Goal: Task Accomplishment & Management: Manage account settings

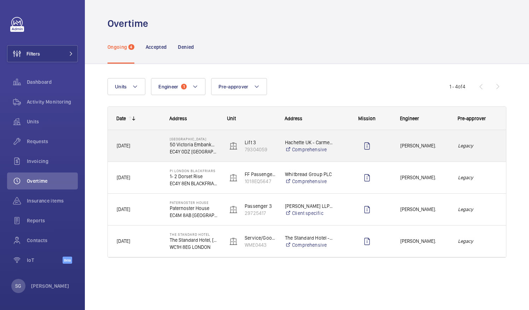
click at [492, 148] on em "Legacy" at bounding box center [478, 146] width 40 height 8
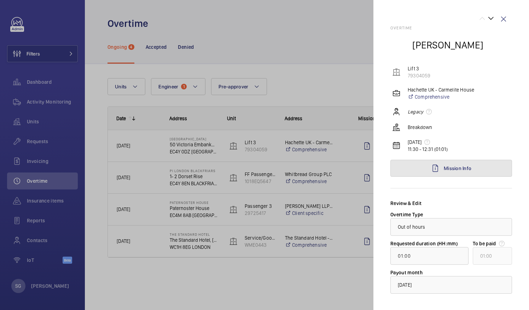
click at [490, 172] on link "Mission Info" at bounding box center [451, 168] width 122 height 17
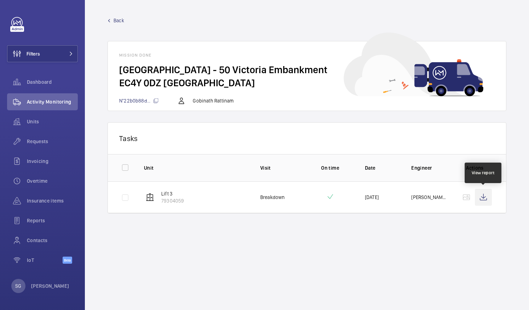
click at [486, 197] on wm-front-icon-button at bounding box center [483, 197] width 17 height 17
click at [117, 23] on span "Back" at bounding box center [118, 20] width 11 height 7
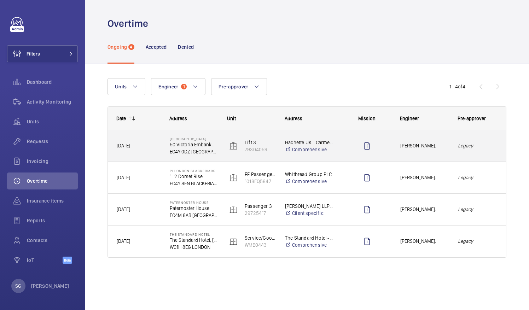
click at [480, 153] on div "Legacy" at bounding box center [477, 146] width 57 height 22
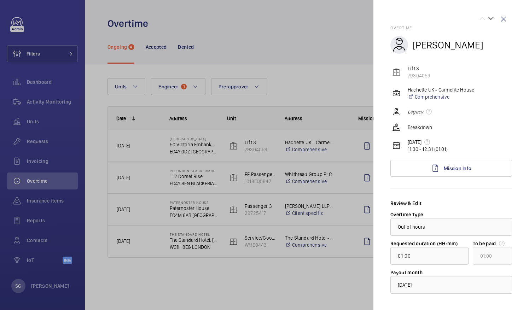
scroll to position [33, 0]
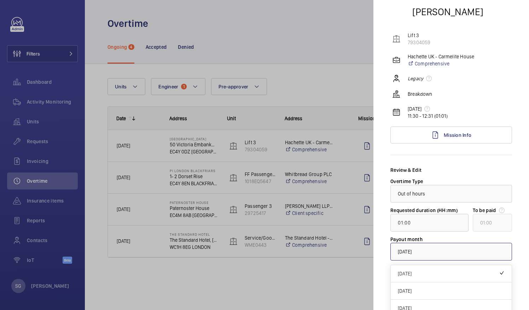
click at [420, 257] on div at bounding box center [451, 251] width 121 height 17
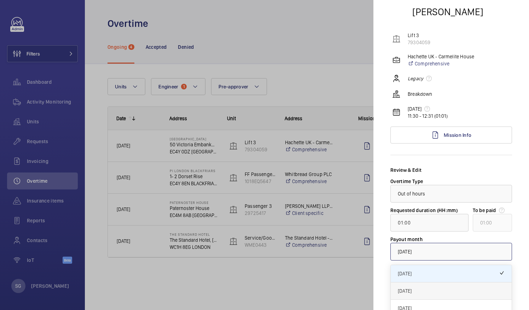
click at [418, 294] on div "[DATE]" at bounding box center [451, 290] width 121 height 17
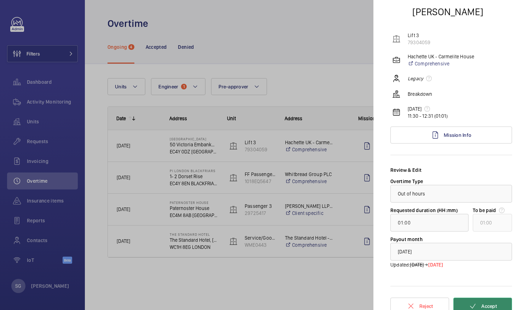
click at [468, 303] on mat-icon at bounding box center [472, 306] width 8 height 8
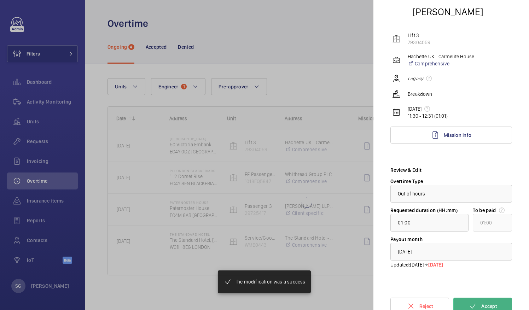
type input "00:40"
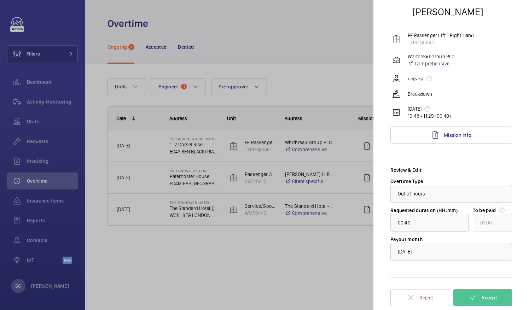
click at [333, 248] on div at bounding box center [264, 155] width 529 height 310
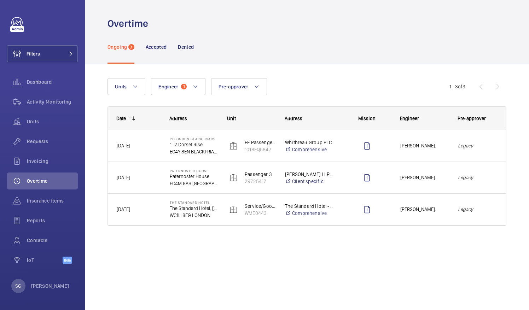
scroll to position [0, 0]
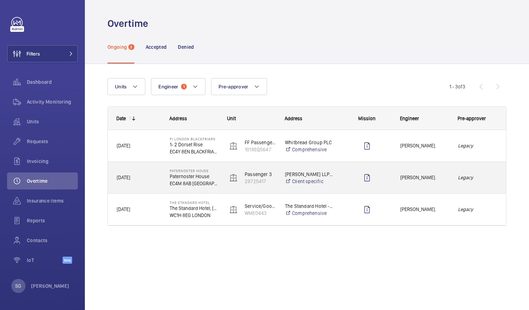
click at [491, 174] on em "Legacy" at bounding box center [478, 178] width 40 height 8
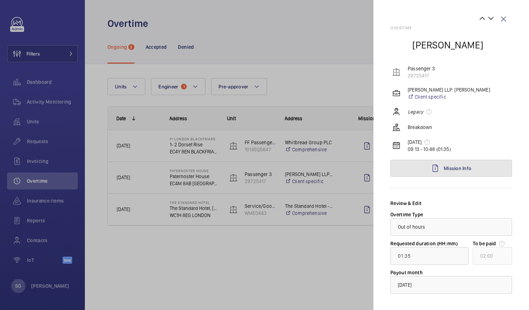
click at [478, 173] on link "Mission Info" at bounding box center [451, 168] width 122 height 17
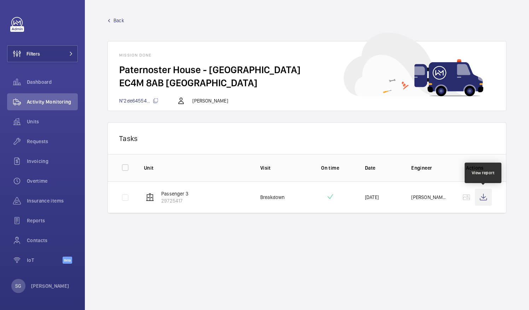
click at [483, 195] on wm-front-icon-button at bounding box center [483, 197] width 17 height 17
click at [121, 24] on div "Back Mission done Paternoster House - [GEOGRAPHIC_DATA] N°2de64554... [PERSON_N…" at bounding box center [306, 64] width 399 height 94
click at [121, 18] on span "Back" at bounding box center [118, 20] width 11 height 7
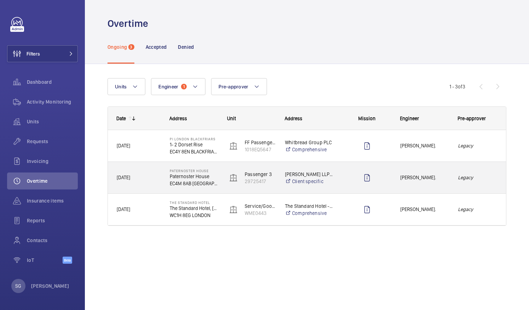
click at [447, 186] on div "[PERSON_NAME]." at bounding box center [420, 177] width 57 height 22
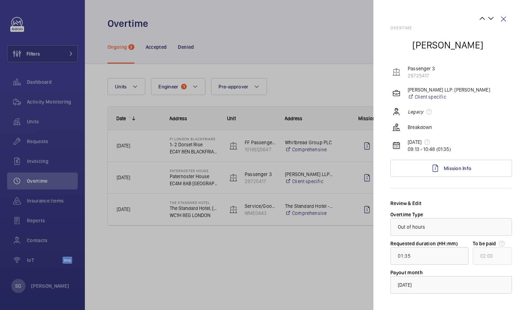
scroll to position [33, 0]
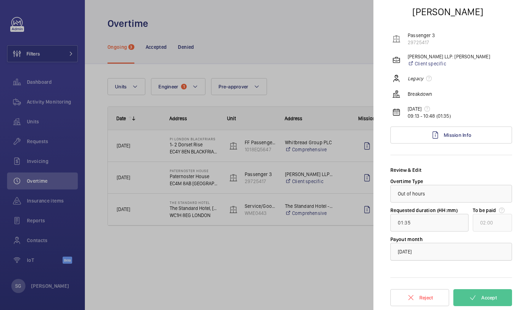
click at [457, 253] on div at bounding box center [451, 251] width 121 height 17
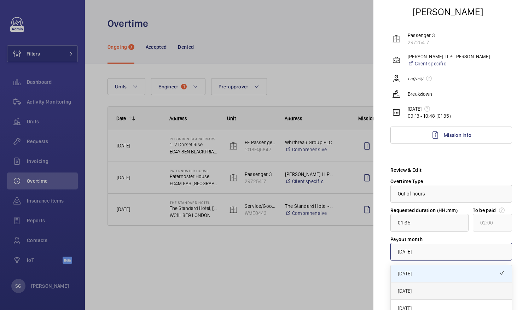
click at [443, 289] on span "[DATE]" at bounding box center [451, 290] width 107 height 7
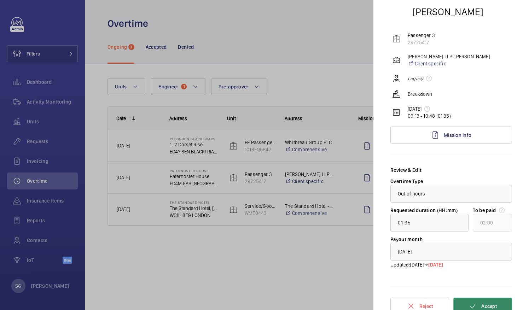
click at [478, 301] on button "Accept" at bounding box center [482, 306] width 59 height 17
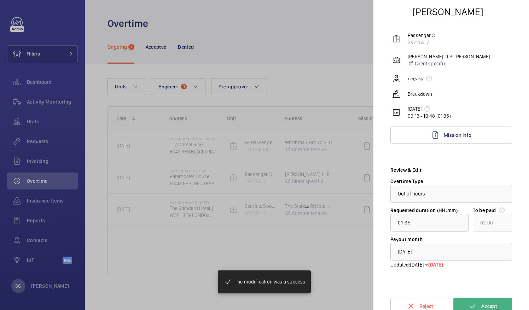
type input "01:25"
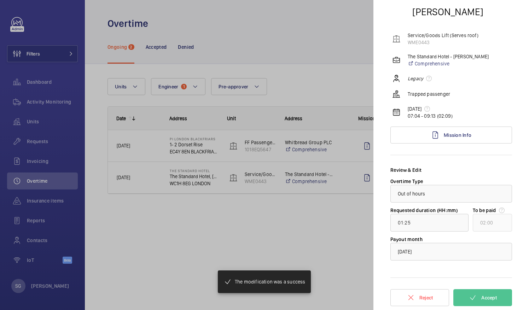
click at [330, 235] on div at bounding box center [264, 155] width 529 height 310
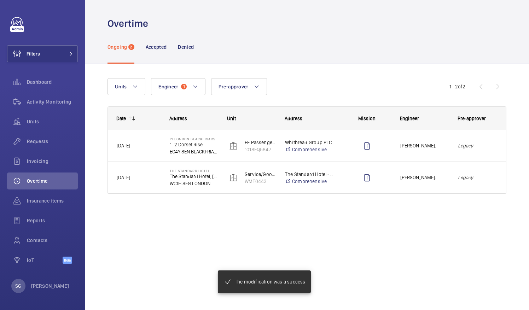
scroll to position [0, 0]
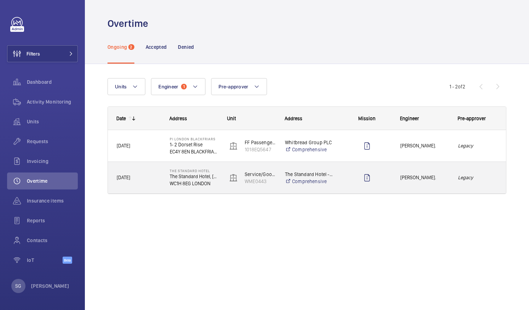
click at [482, 169] on div "Legacy" at bounding box center [477, 177] width 57 height 22
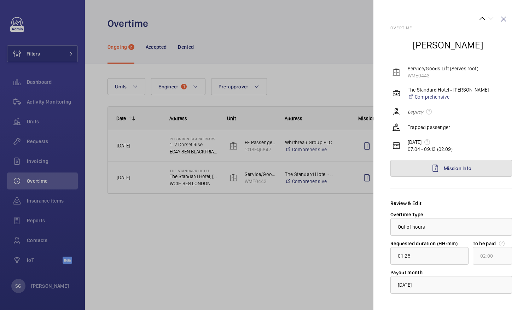
click at [467, 166] on span "Mission Info" at bounding box center [458, 168] width 28 height 6
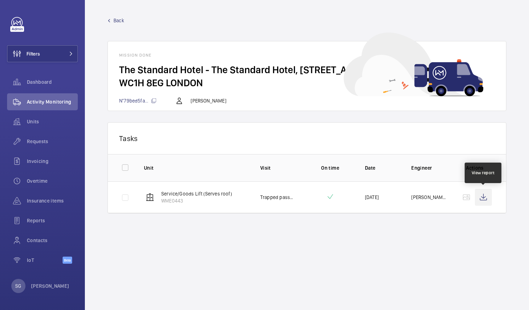
click at [488, 199] on wm-front-icon-button at bounding box center [483, 197] width 17 height 17
click at [119, 17] on span "Back" at bounding box center [118, 20] width 11 height 7
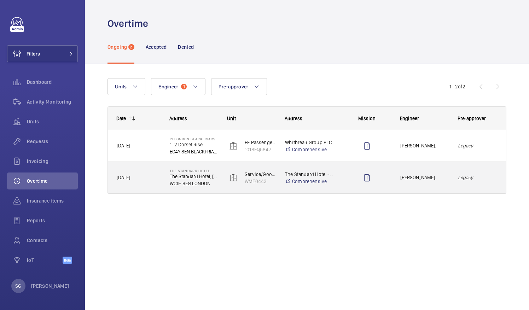
click at [484, 182] on div "Legacy" at bounding box center [477, 177] width 57 height 22
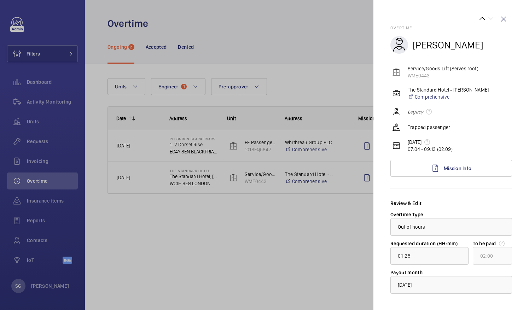
scroll to position [33, 0]
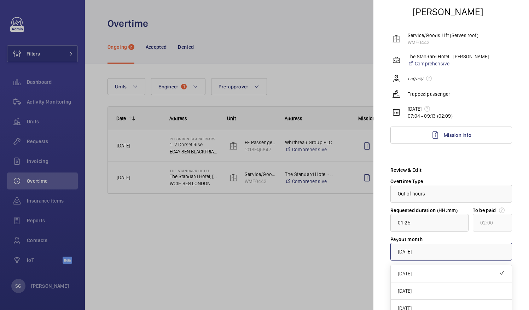
click at [429, 252] on div "× [DATE]" at bounding box center [413, 251] width 31 height 7
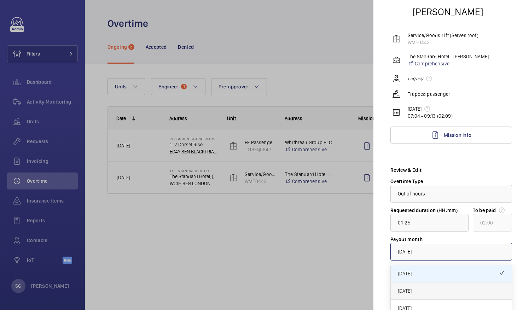
click at [429, 294] on div "[DATE]" at bounding box center [451, 290] width 121 height 17
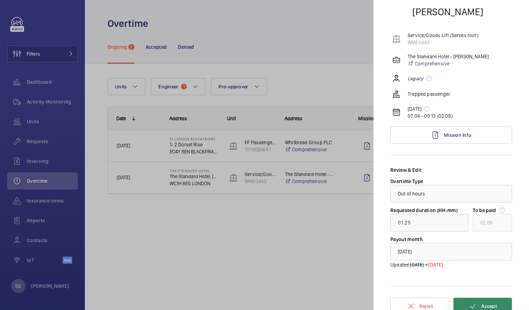
click at [473, 298] on button "Accept" at bounding box center [482, 306] width 59 height 17
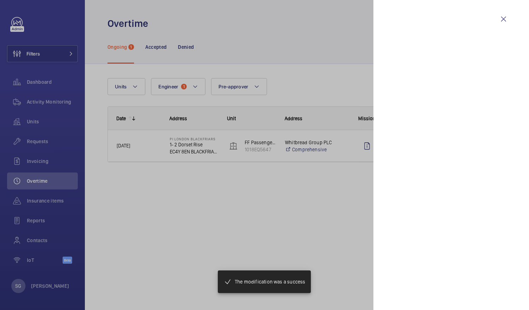
scroll to position [0, 0]
click at [311, 73] on div at bounding box center [264, 155] width 529 height 310
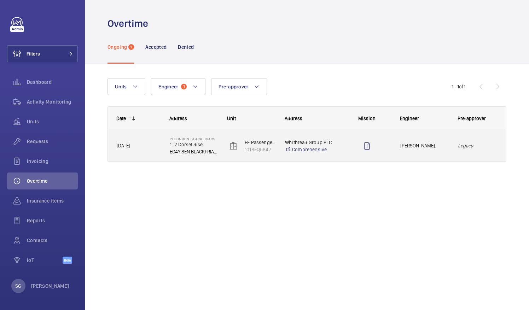
click at [488, 148] on em "Legacy" at bounding box center [478, 146] width 40 height 8
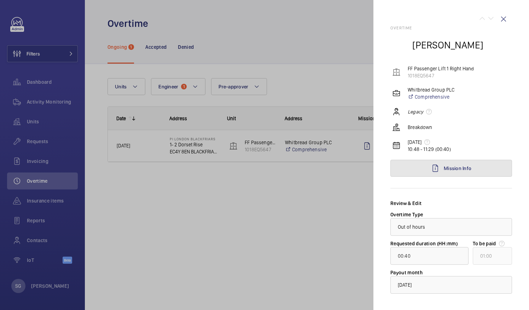
click at [446, 169] on span "Mission Info" at bounding box center [458, 168] width 28 height 6
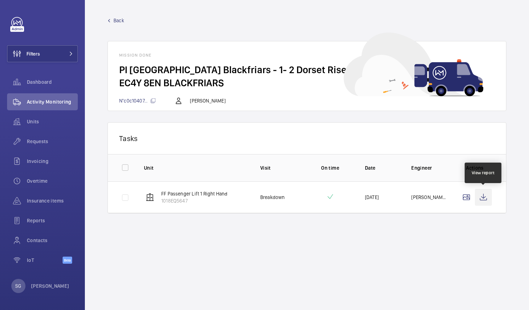
click at [483, 195] on wm-front-icon-button at bounding box center [483, 197] width 17 height 17
click at [484, 193] on wm-front-icon-button at bounding box center [483, 197] width 17 height 17
drag, startPoint x: 143, startPoint y: 134, endPoint x: 122, endPoint y: 19, distance: 116.0
click at [122, 19] on wm-front-mission-details "Back Mission done PI London Blackfriars - 1- 2 Dorset Rise EC4Y 8EN BLACKFRIARS…" at bounding box center [307, 155] width 444 height 310
click at [122, 19] on span "Back" at bounding box center [118, 20] width 11 height 7
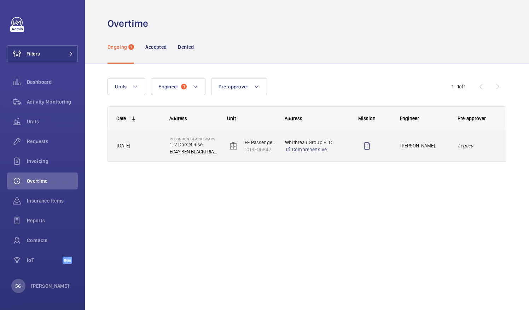
click at [480, 142] on em "Legacy" at bounding box center [478, 146] width 40 height 8
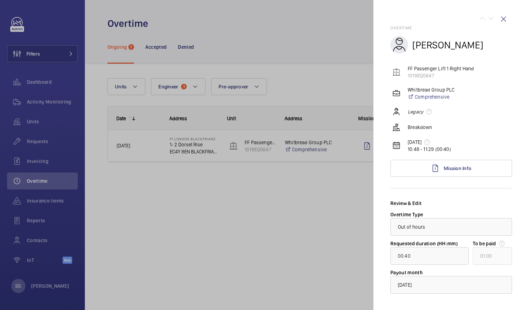
scroll to position [33, 0]
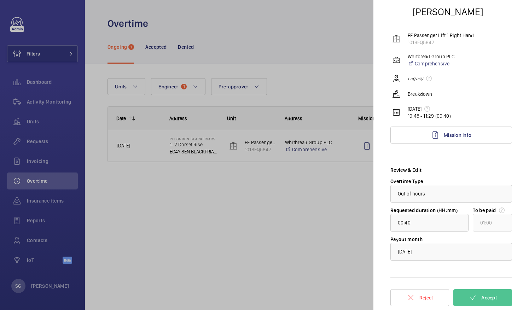
click at [453, 249] on div at bounding box center [451, 251] width 121 height 17
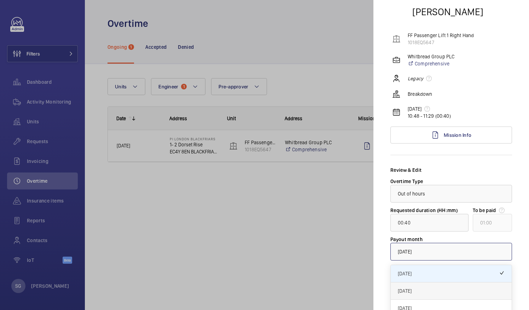
click at [443, 292] on span "[DATE]" at bounding box center [451, 290] width 107 height 7
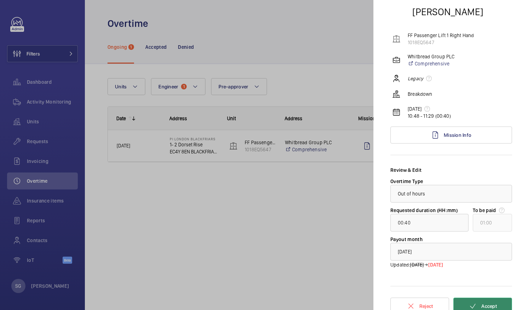
click at [475, 299] on button "Accept" at bounding box center [482, 306] width 59 height 17
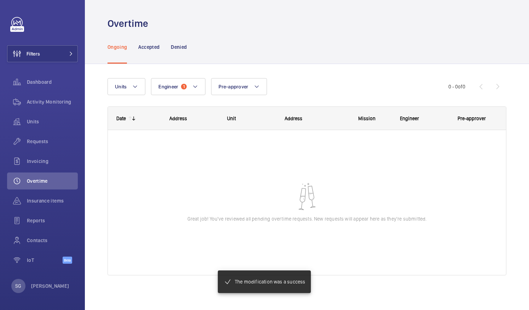
scroll to position [0, 0]
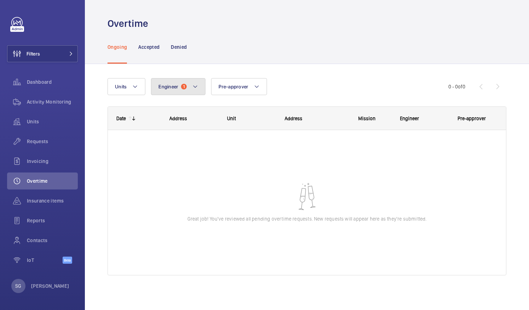
click at [192, 94] on button "Engineer 1" at bounding box center [178, 86] width 54 height 17
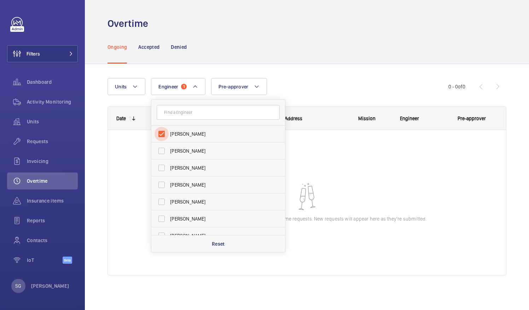
click at [162, 137] on input "[PERSON_NAME]" at bounding box center [161, 134] width 14 height 14
checkbox input "false"
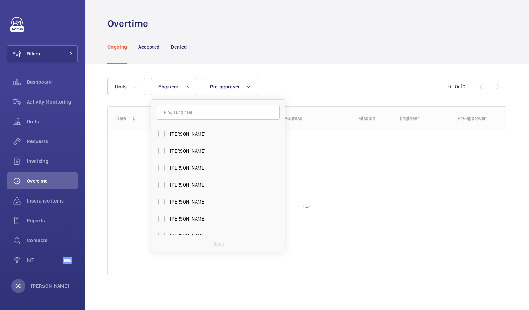
click at [304, 49] on div "Ongoing Accepted Denied" at bounding box center [306, 47] width 399 height 34
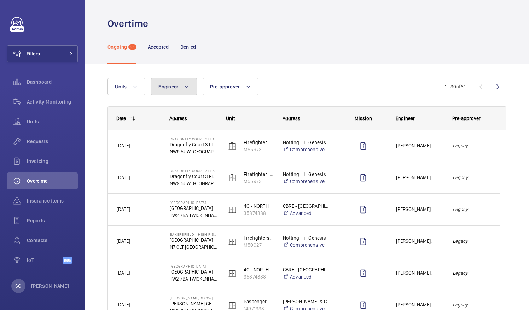
click at [172, 84] on span "Engineer" at bounding box center [168, 87] width 20 height 6
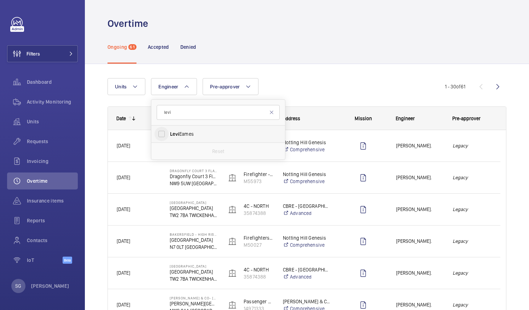
type input "levi"
click at [157, 134] on input "[PERSON_NAME]" at bounding box center [161, 134] width 14 height 14
checkbox input "true"
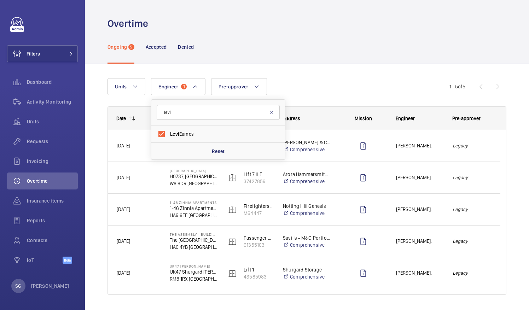
click at [335, 85] on div "Units Engineer 1 [PERSON_NAME] [PERSON_NAME] Reset Pre-approver More filters Re…" at bounding box center [278, 86] width 342 height 17
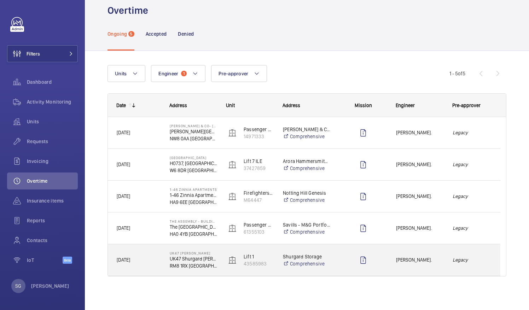
click at [442, 256] on span "[PERSON_NAME]." at bounding box center [419, 260] width 47 height 8
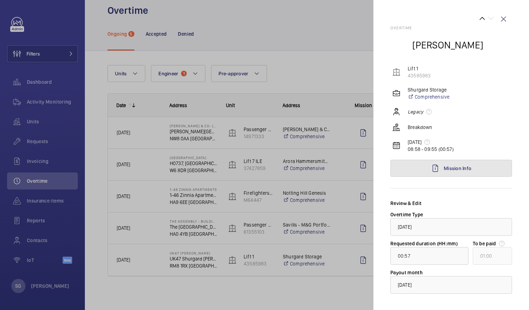
click at [477, 163] on link "Mission Info" at bounding box center [451, 168] width 122 height 17
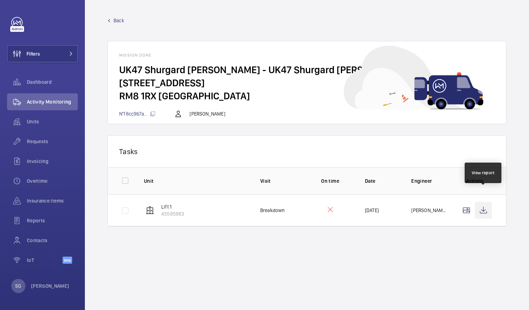
click at [482, 202] on wm-front-icon-button at bounding box center [483, 210] width 17 height 17
click at [111, 18] on link "Back" at bounding box center [306, 20] width 399 height 7
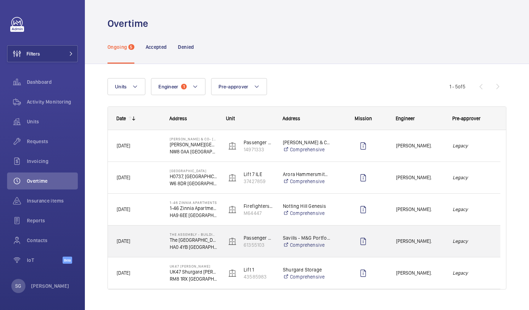
click at [474, 240] on em "Legacy" at bounding box center [471, 241] width 39 height 8
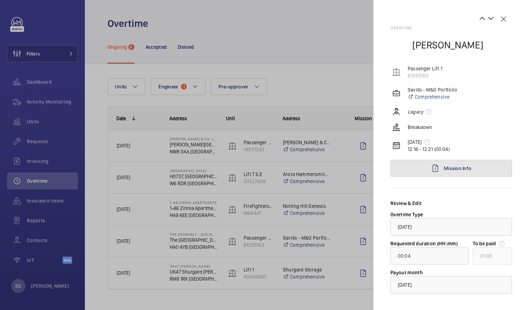
click at [475, 166] on link "Mission Info" at bounding box center [451, 168] width 122 height 17
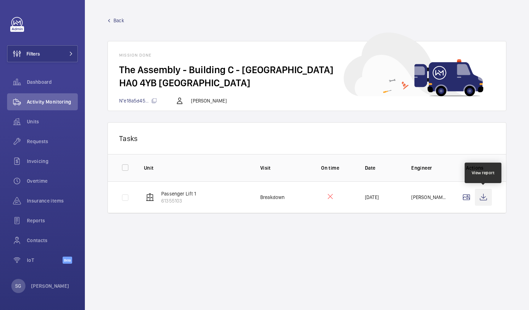
click at [486, 196] on wm-front-icon-button at bounding box center [483, 197] width 17 height 17
